Goal: Task Accomplishment & Management: Manage account settings

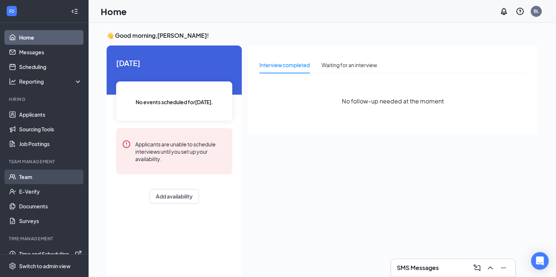
scroll to position [10, 0]
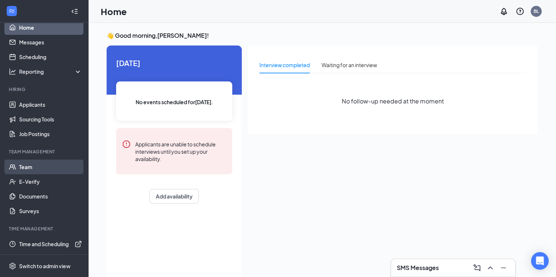
click at [31, 168] on link "Team" at bounding box center [50, 167] width 63 height 15
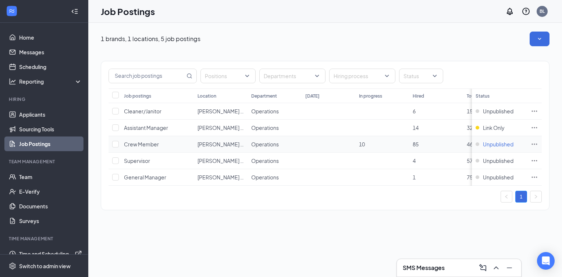
click at [497, 142] on span "Unpublished" at bounding box center [498, 144] width 31 height 7
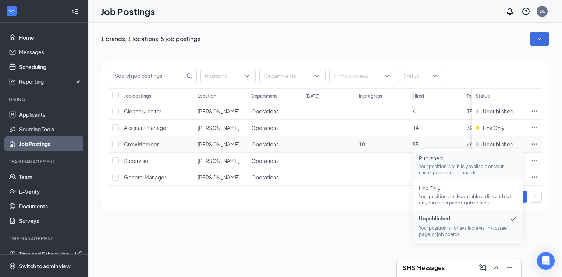
click at [451, 168] on p "Your position is publicly available on your career page and job boards." at bounding box center [468, 170] width 99 height 12
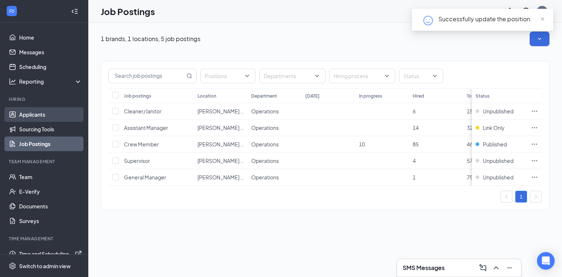
click at [33, 116] on link "Applicants" at bounding box center [50, 114] width 63 height 15
